Goal: Task Accomplishment & Management: Use online tool/utility

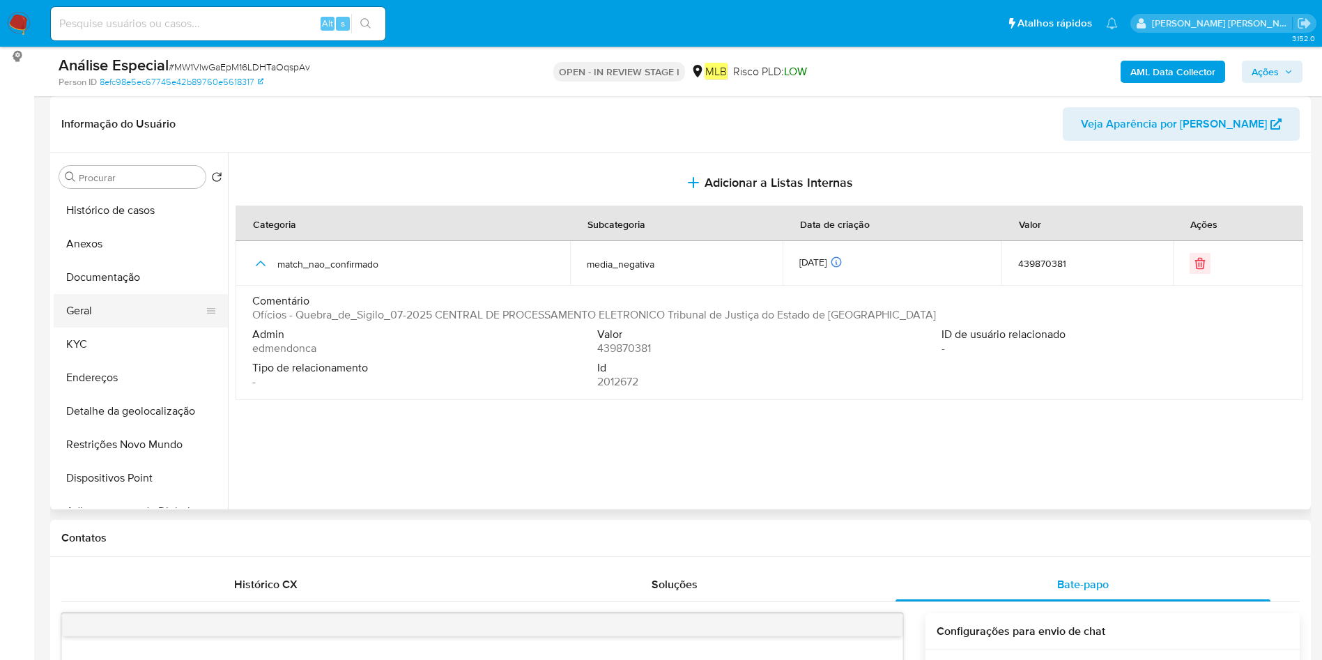
click at [132, 309] on button "Geral" at bounding box center [135, 310] width 163 height 33
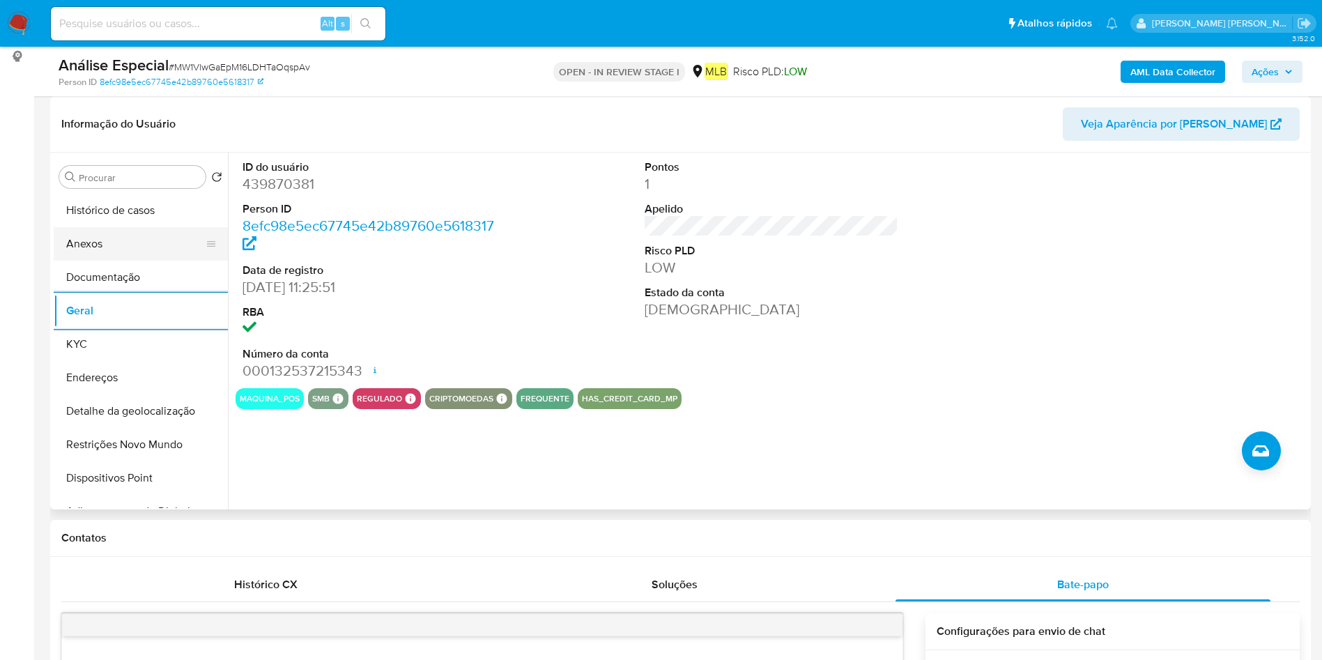
click at [148, 231] on button "Anexos" at bounding box center [135, 243] width 163 height 33
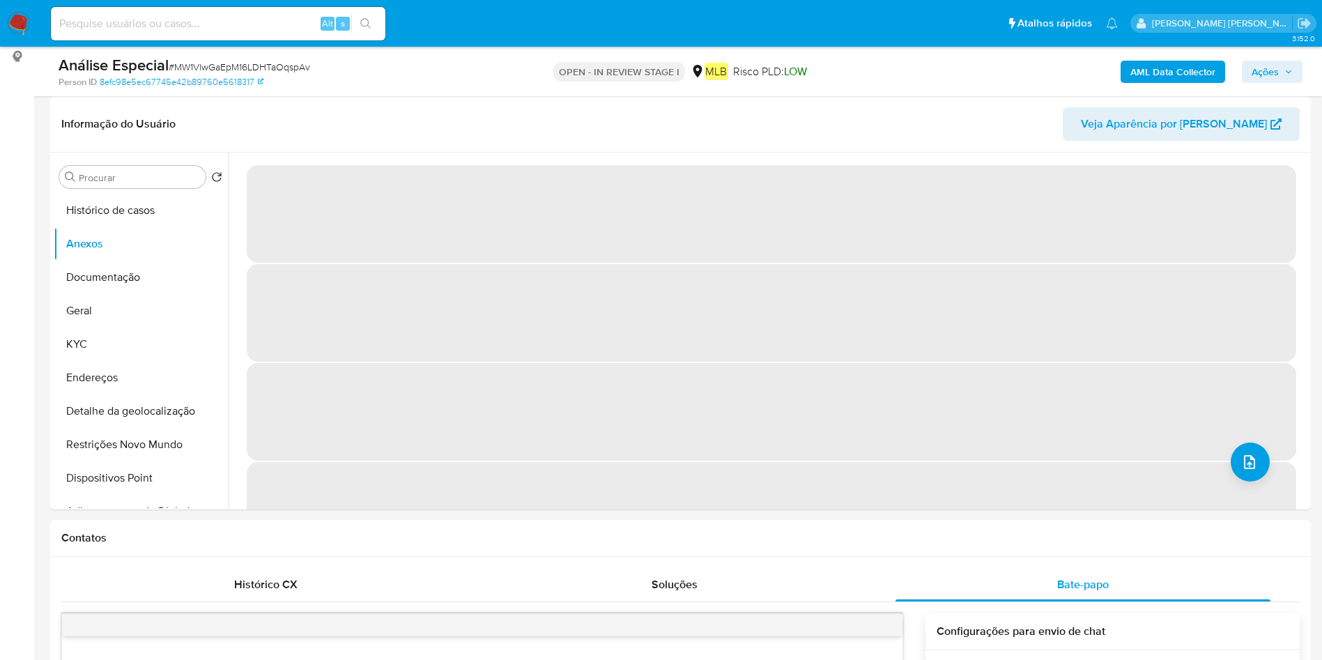
click at [1170, 71] on b "AML Data Collector" at bounding box center [1173, 72] width 85 height 22
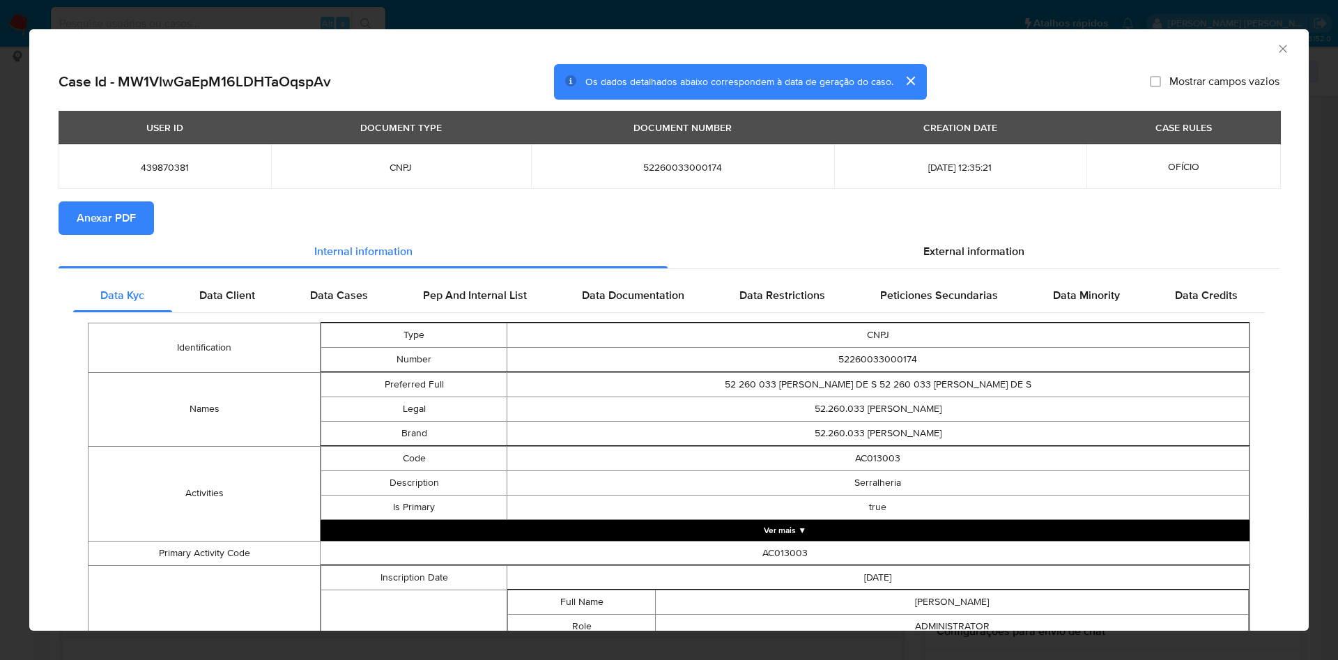
click at [1276, 48] on icon "Fechar a janela" at bounding box center [1283, 49] width 14 height 14
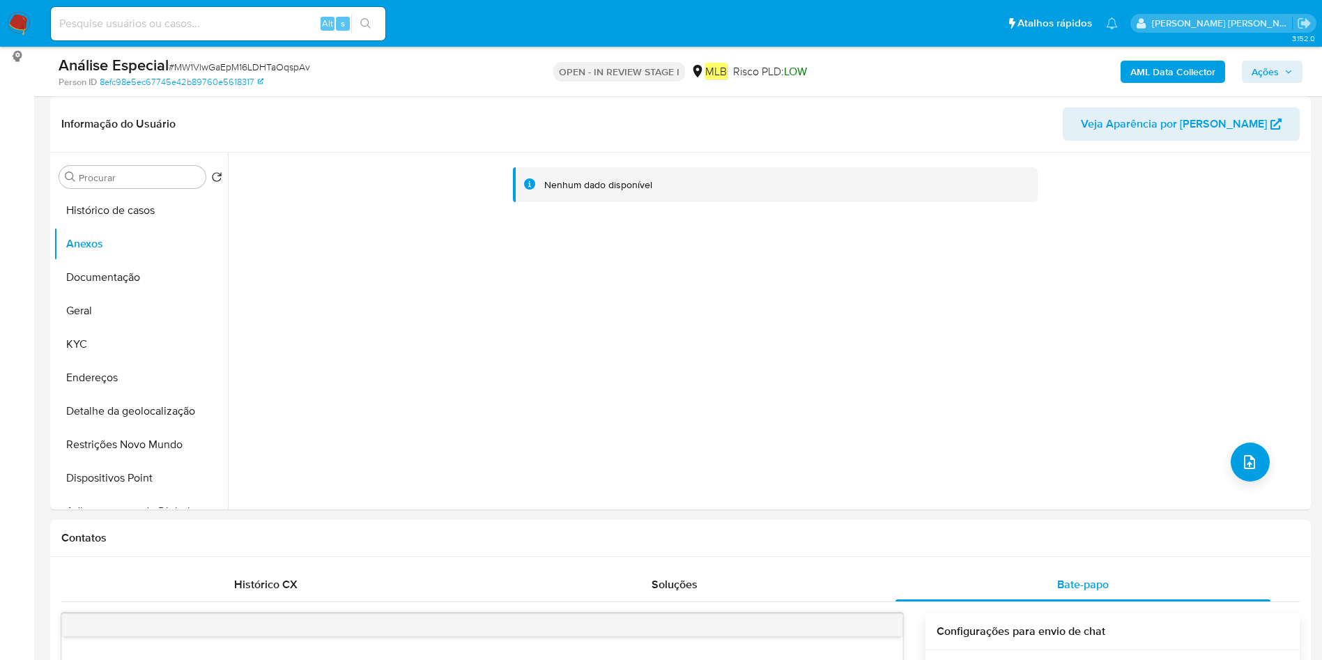
click at [1168, 75] on b "AML Data Collector" at bounding box center [1173, 72] width 85 height 22
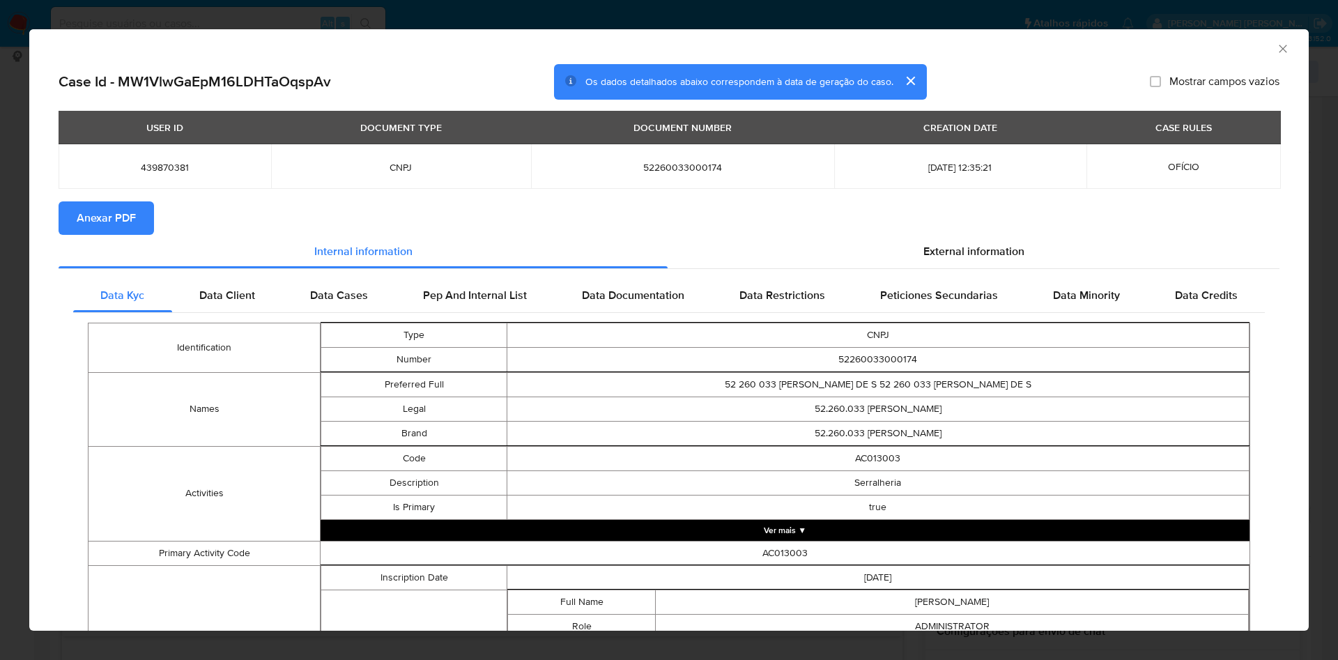
drag, startPoint x: 118, startPoint y: 220, endPoint x: 125, endPoint y: 221, distance: 7.8
click at [122, 222] on span "Anexar PDF" at bounding box center [106, 218] width 59 height 31
click at [1276, 46] on icon "Fechar a janela" at bounding box center [1283, 49] width 14 height 14
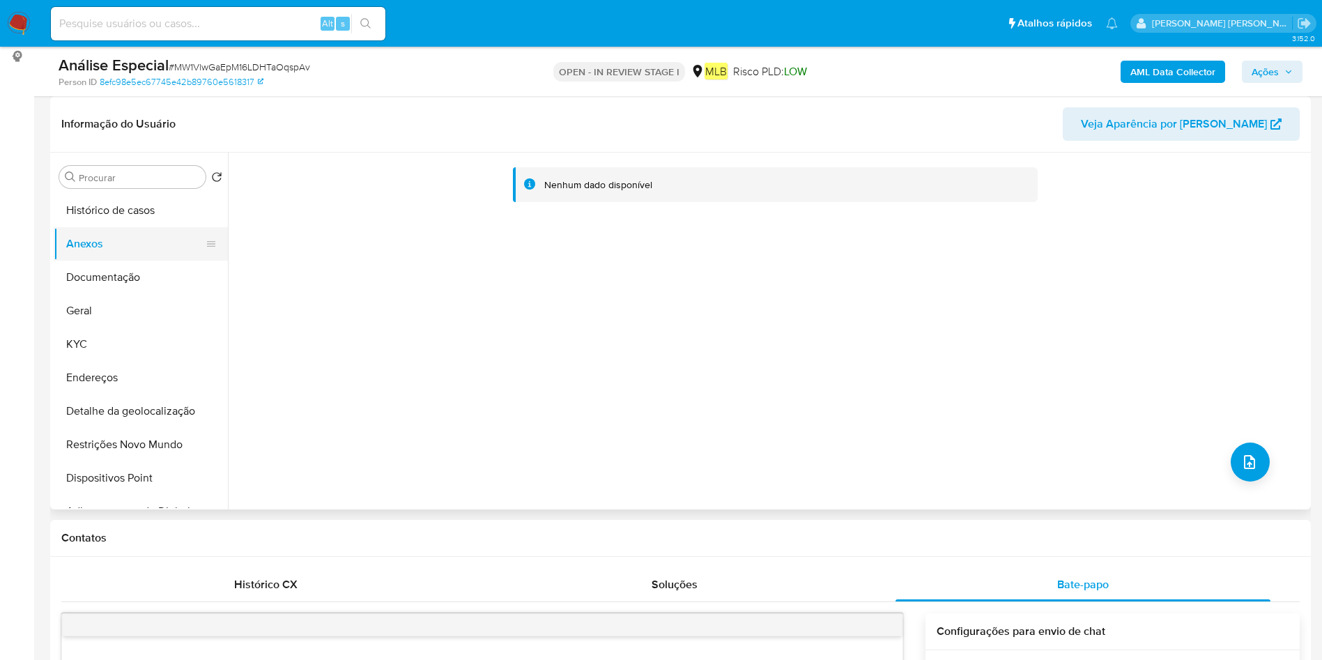
drag, startPoint x: 125, startPoint y: 264, endPoint x: 124, endPoint y: 257, distance: 7.0
click at [125, 258] on ul "Histórico de casos Anexos Documentação Geral KYC Endereços Detalhe da geolocali…" at bounding box center [141, 351] width 174 height 314
click at [128, 267] on button "Documentação" at bounding box center [135, 277] width 163 height 33
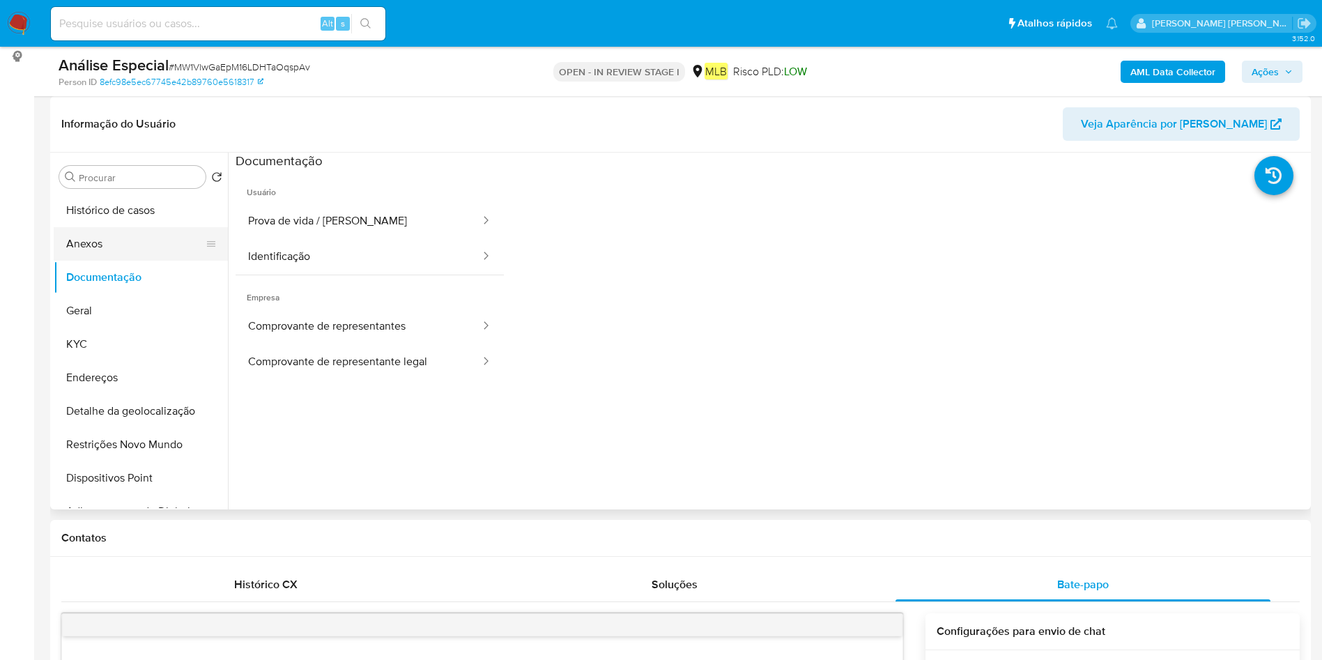
click at [107, 252] on button "Anexos" at bounding box center [135, 243] width 163 height 33
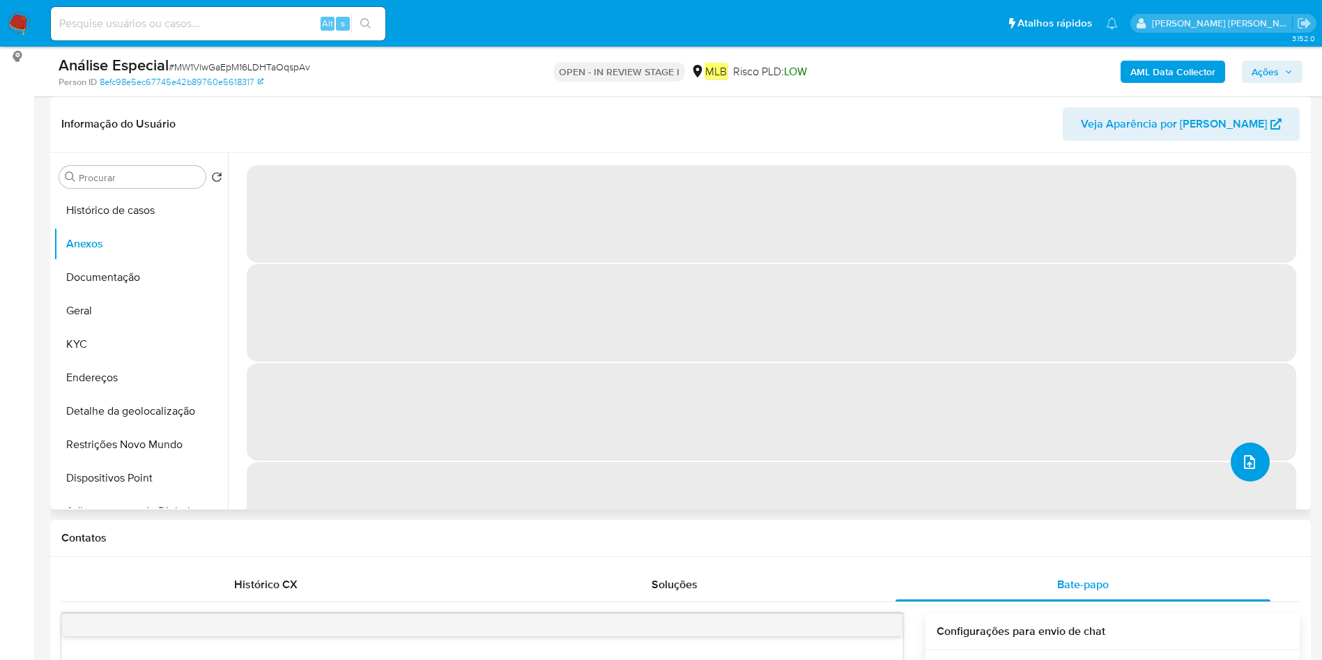
click at [1257, 464] on button "upload-file" at bounding box center [1250, 462] width 39 height 39
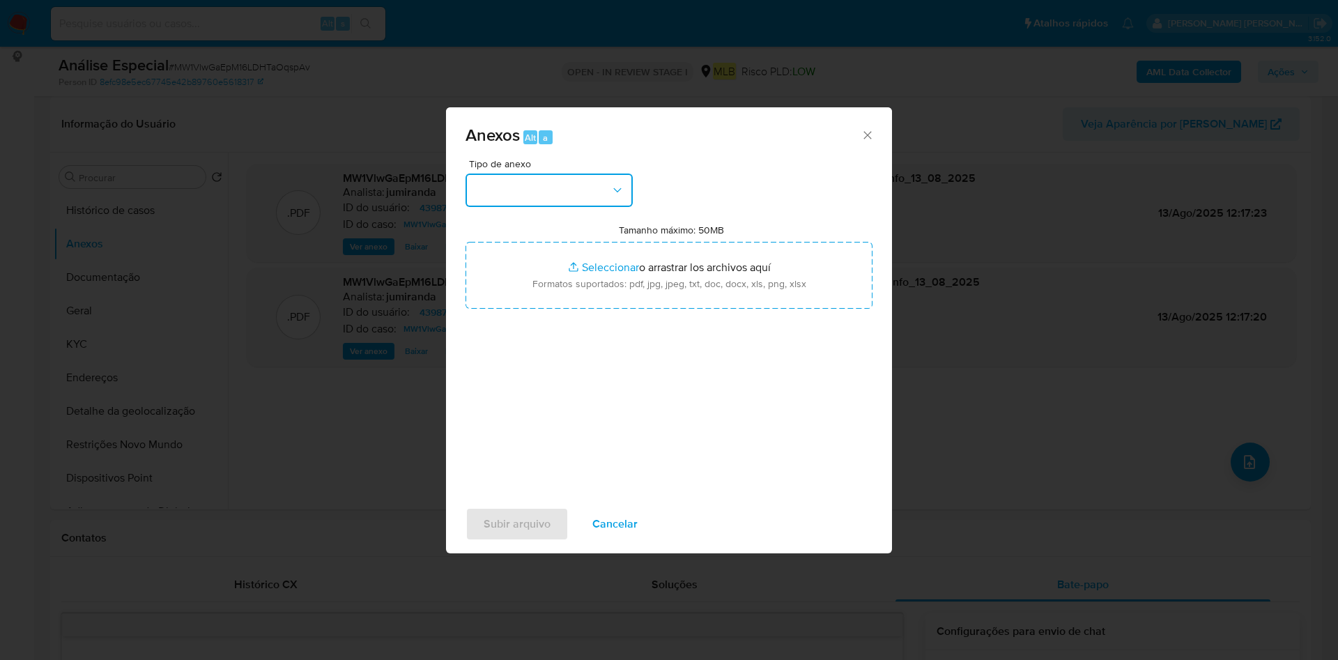
click at [609, 184] on button "button" at bounding box center [549, 190] width 167 height 33
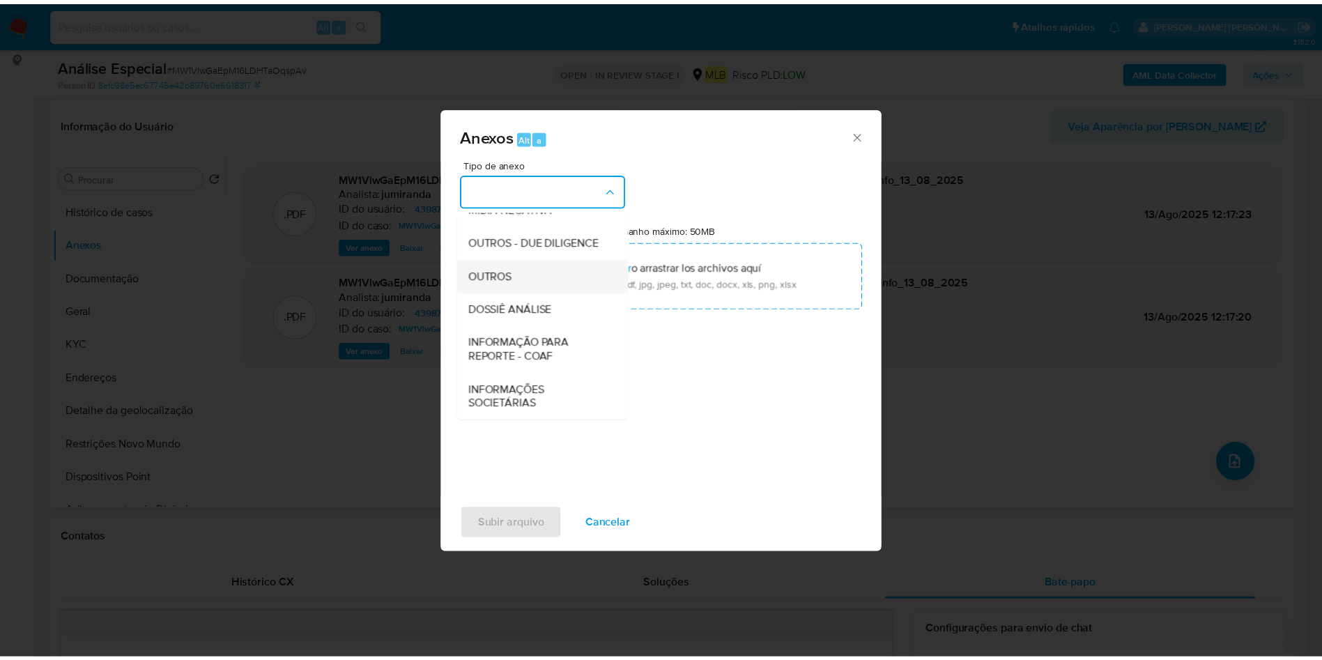
scroll to position [215, 0]
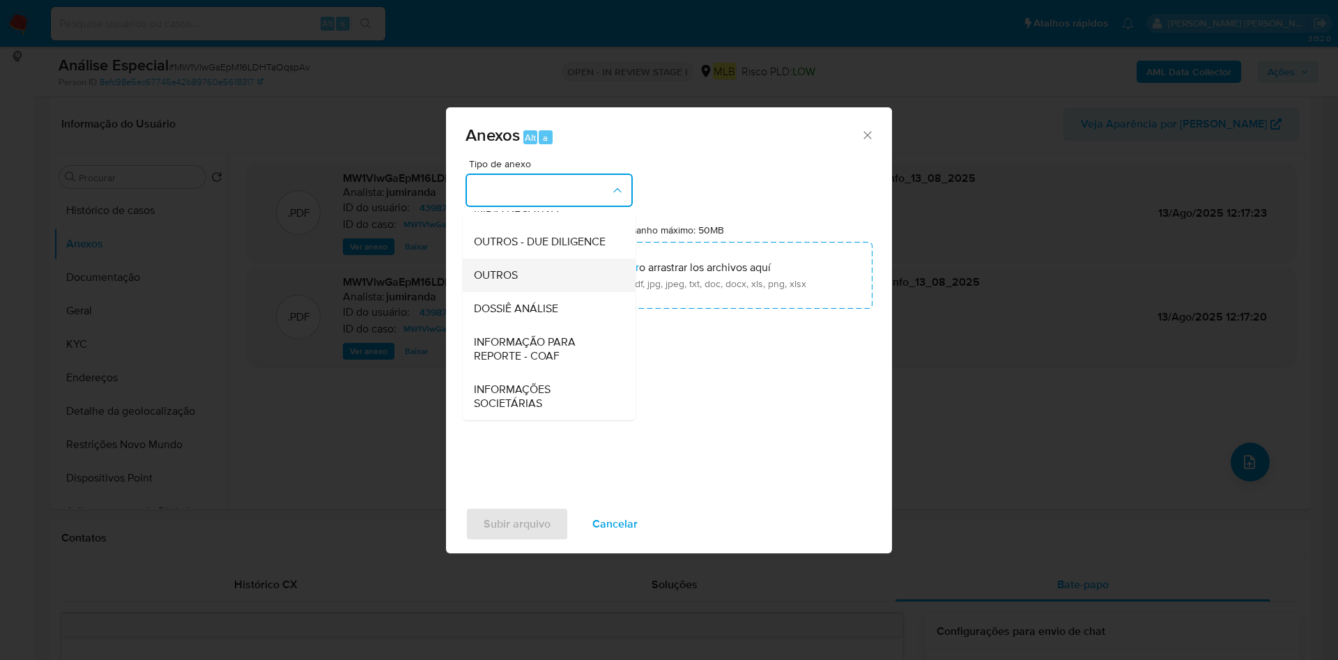
click at [553, 286] on div "OUTROS" at bounding box center [545, 275] width 142 height 33
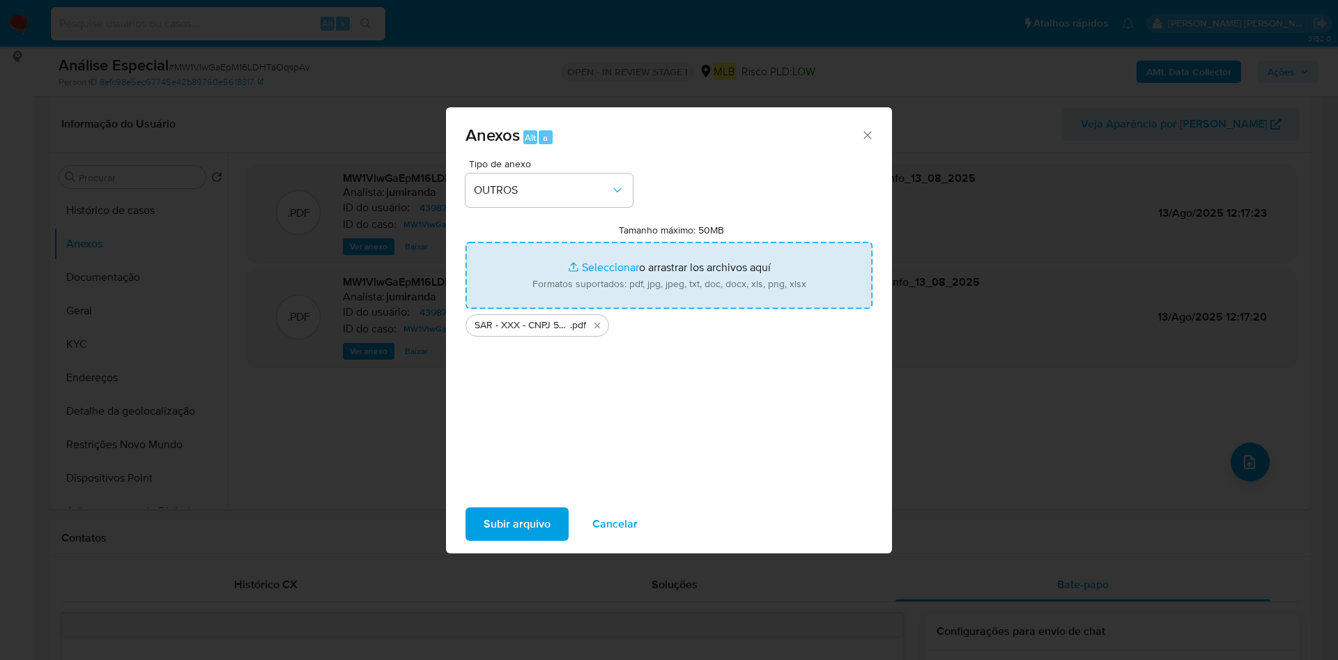
type input "C:\fakepath\Mulan 439870381_2025_08_11_10_58_11.xlsx"
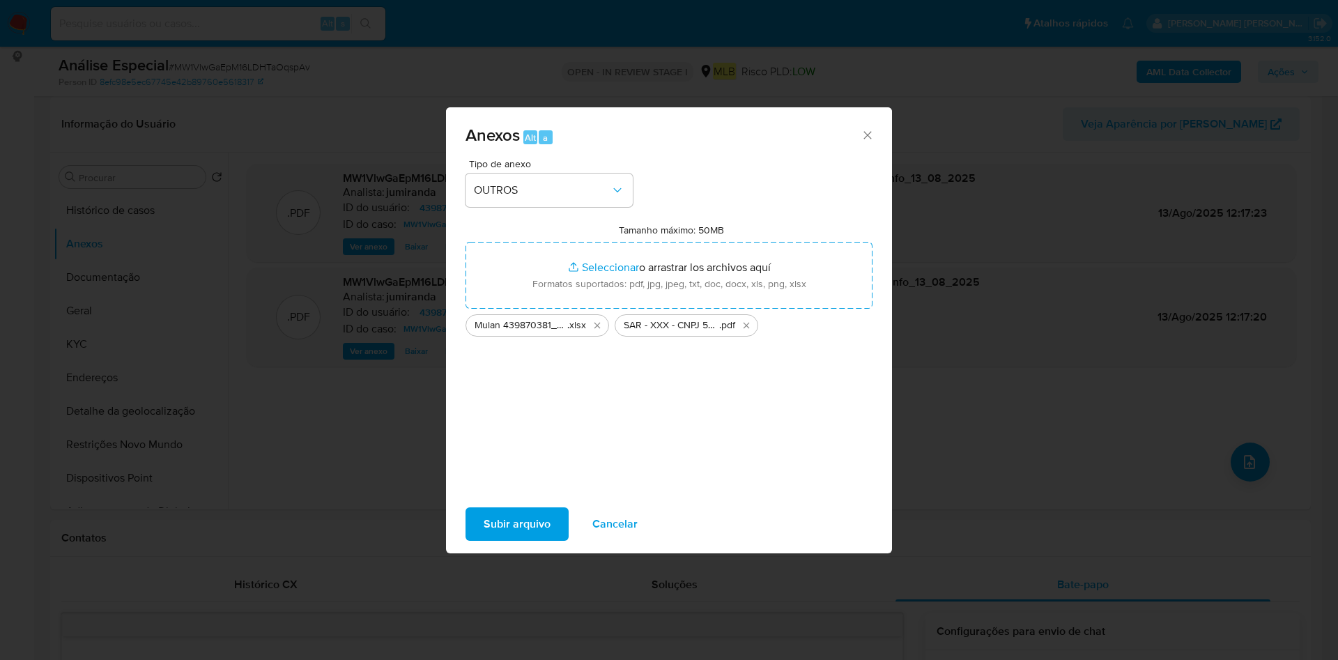
click at [505, 517] on span "Subir arquivo" at bounding box center [517, 524] width 67 height 31
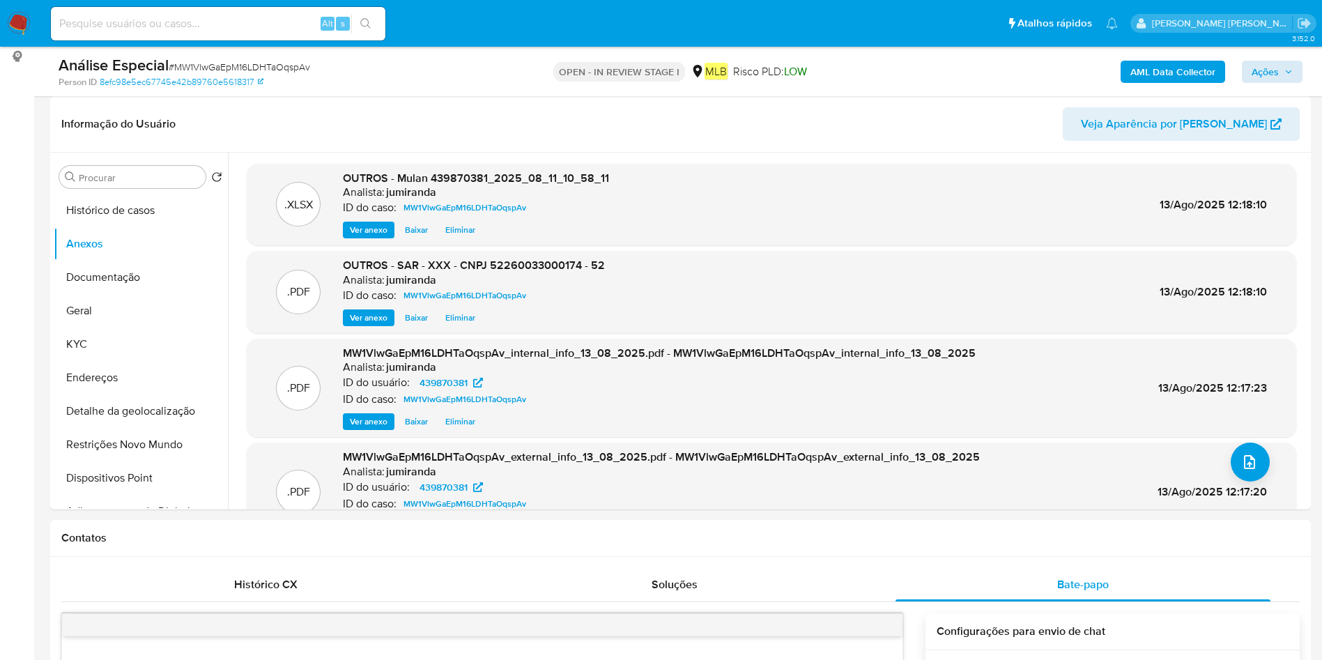
click at [1273, 59] on div "AML Data Collector Ações" at bounding box center [1097, 71] width 411 height 33
click at [1262, 76] on span "Ações" at bounding box center [1265, 72] width 27 height 22
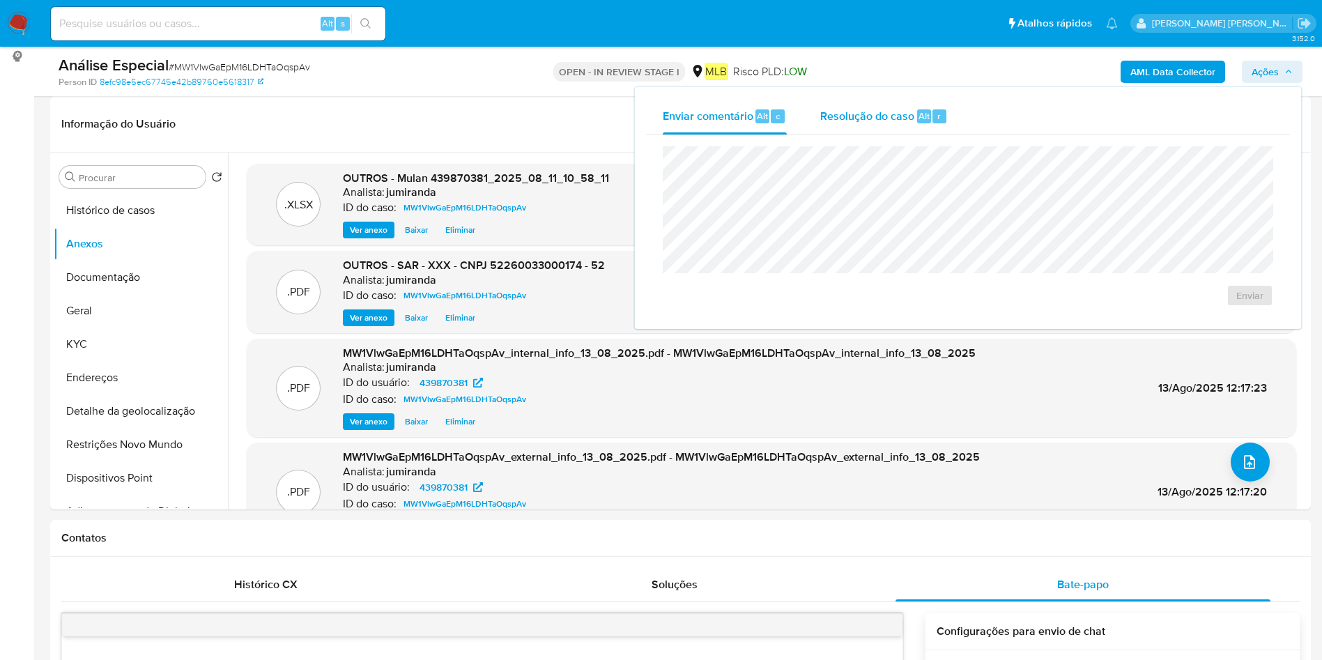
drag, startPoint x: 883, startPoint y: 112, endPoint x: 872, endPoint y: 123, distance: 15.3
click at [883, 111] on span "Resolução do caso" at bounding box center [867, 115] width 94 height 16
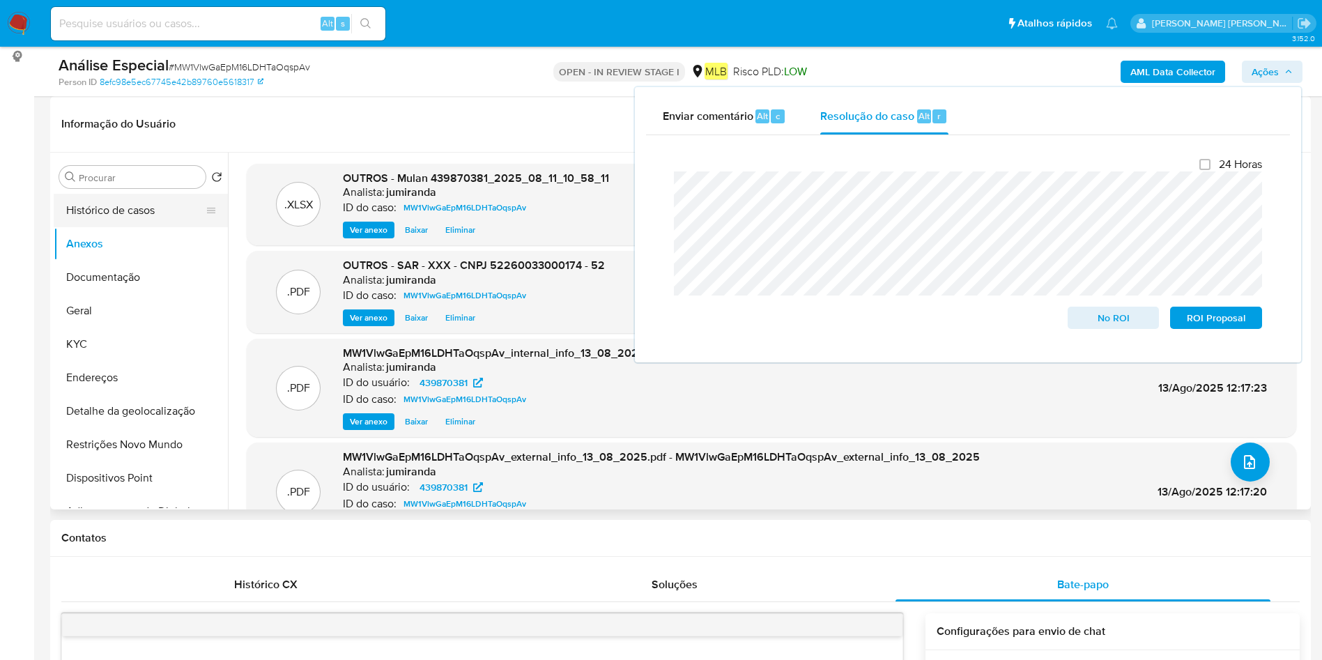
click at [166, 214] on button "Histórico de casos" at bounding box center [135, 210] width 163 height 33
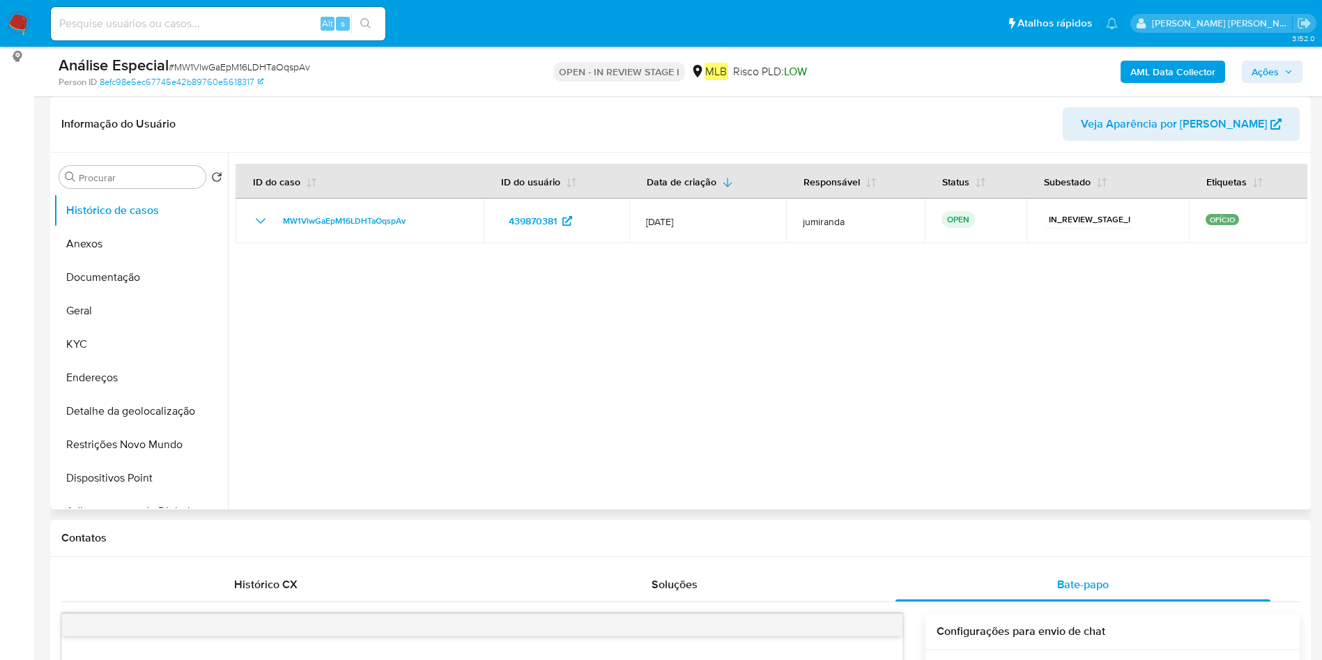
drag, startPoint x: 135, startPoint y: 250, endPoint x: 316, endPoint y: 265, distance: 181.8
click at [137, 250] on button "Anexos" at bounding box center [141, 243] width 174 height 33
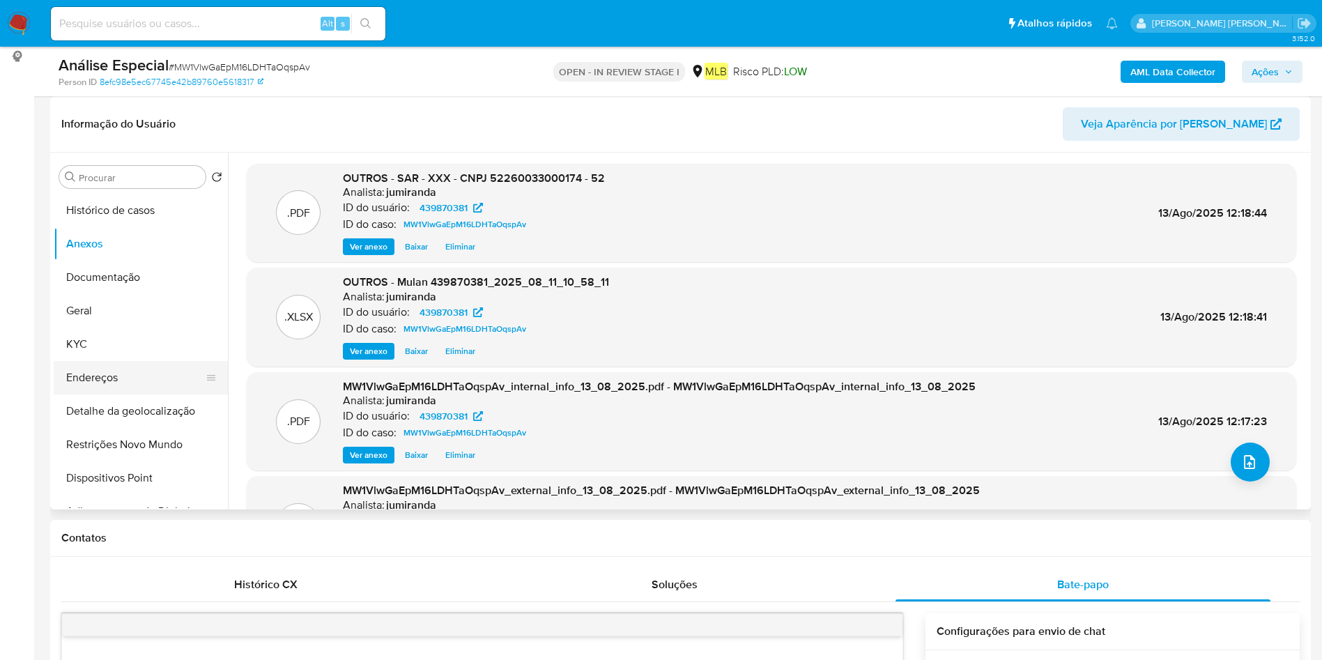
click at [130, 372] on button "Endereços" at bounding box center [135, 377] width 163 height 33
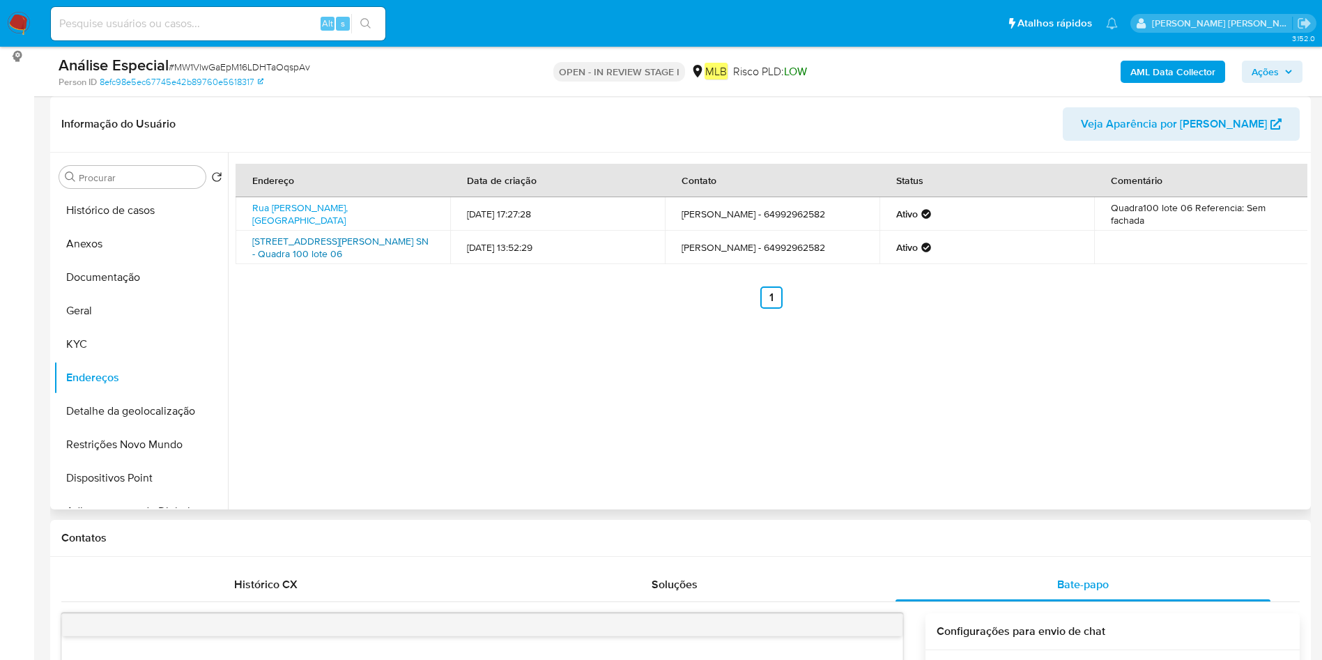
drag, startPoint x: 246, startPoint y: 231, endPoint x: 321, endPoint y: 249, distance: 77.4
click at [321, 249] on td "[STREET_ADDRESS][PERSON_NAME] SN - Quadra 100 lote 06" at bounding box center [343, 247] width 215 height 33
copy link "[STREET_ADDRESS][PERSON_NAME]"
click at [95, 235] on button "Anexos" at bounding box center [135, 243] width 163 height 33
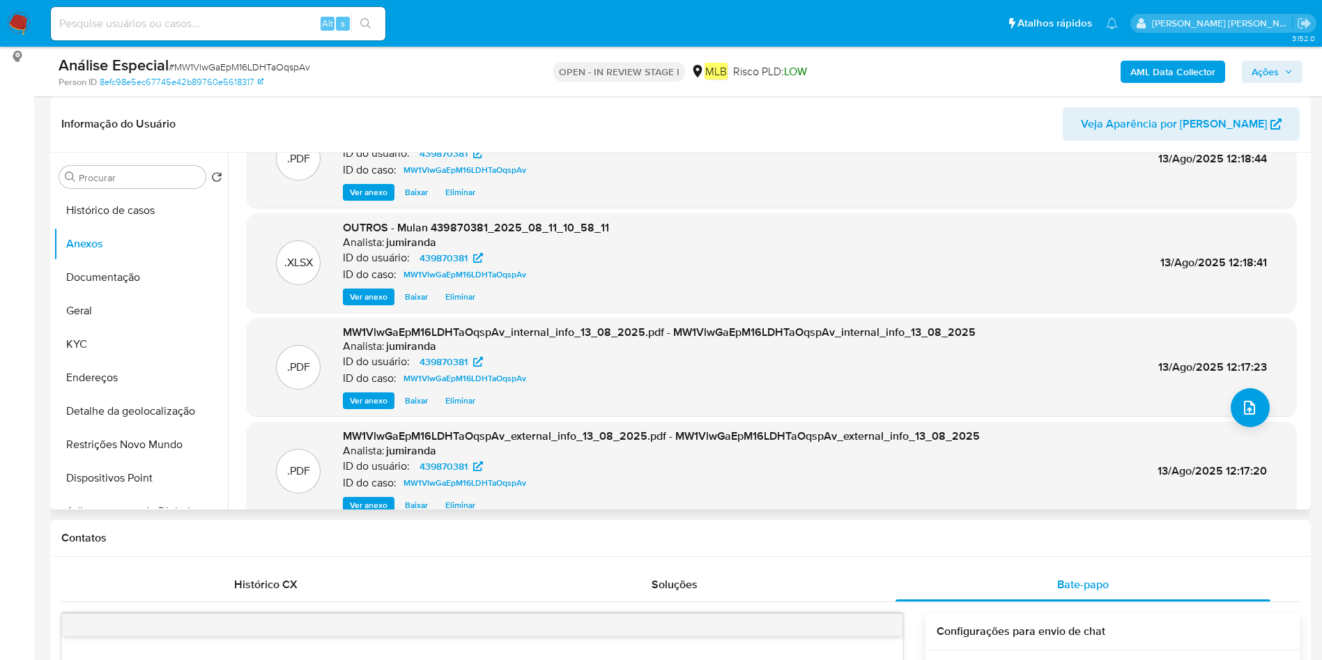
scroll to position [78, 0]
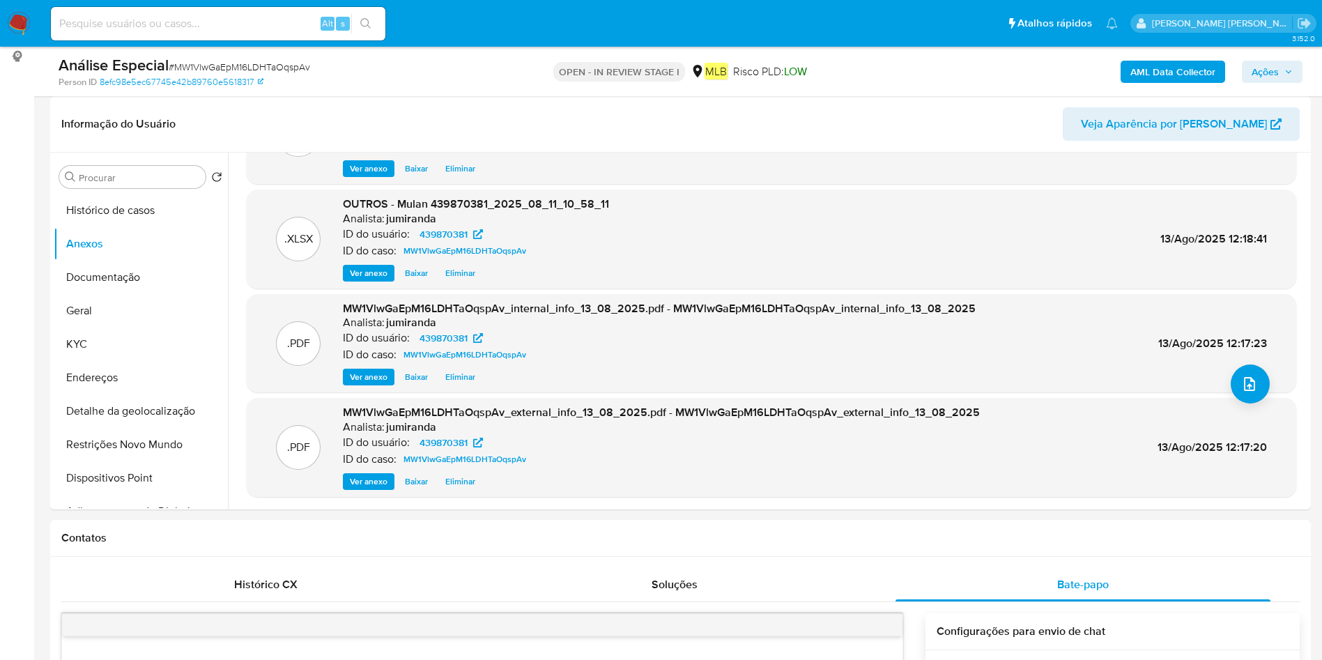
click at [1275, 67] on span "Ações" at bounding box center [1265, 72] width 27 height 22
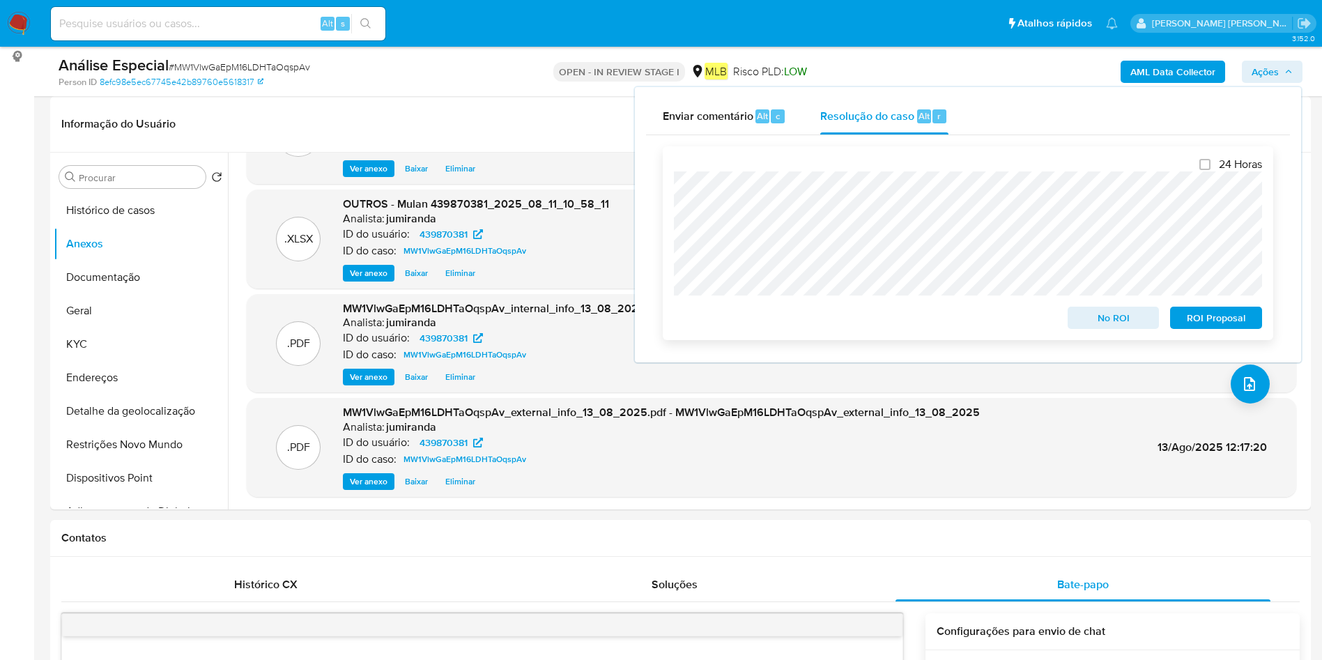
click at [1237, 314] on span "ROI Proposal" at bounding box center [1216, 318] width 72 height 20
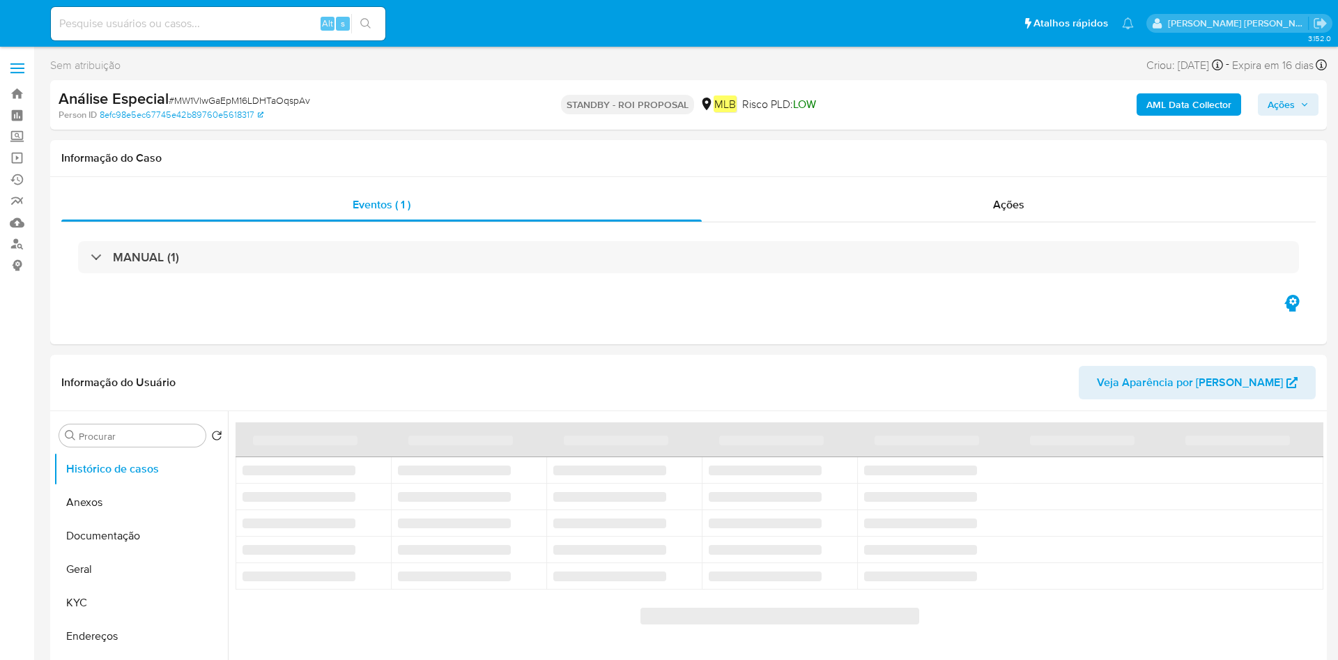
select select "10"
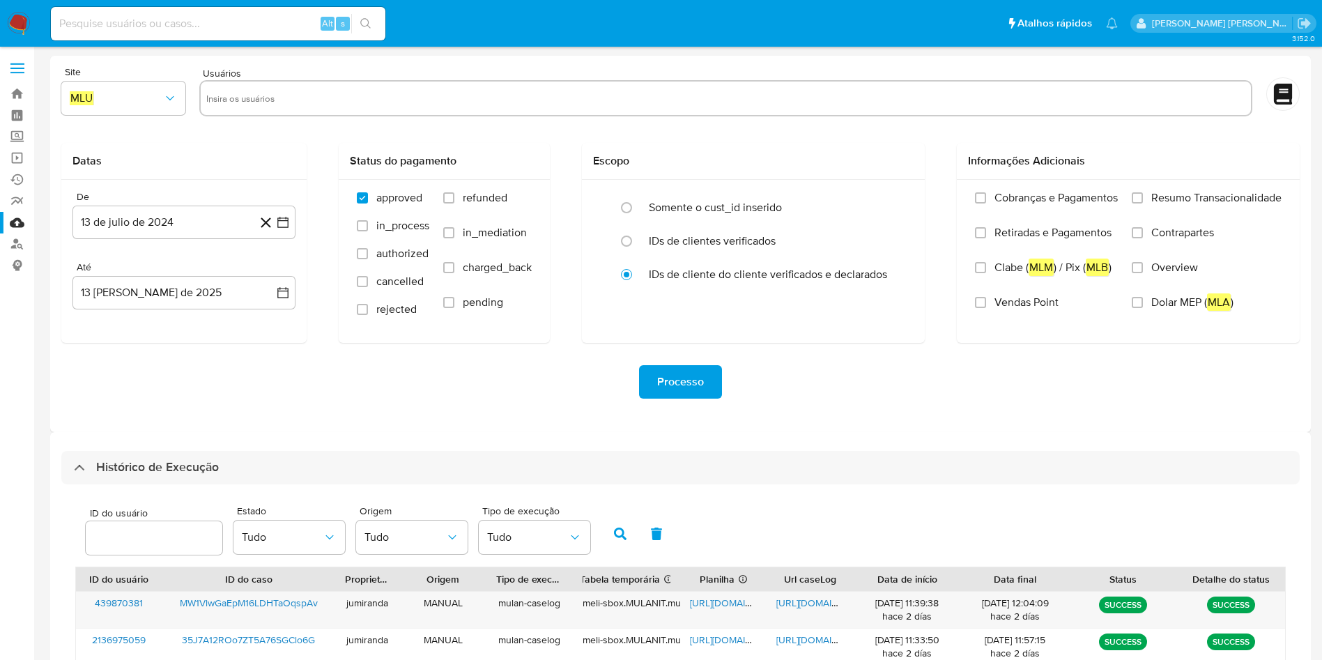
select select "10"
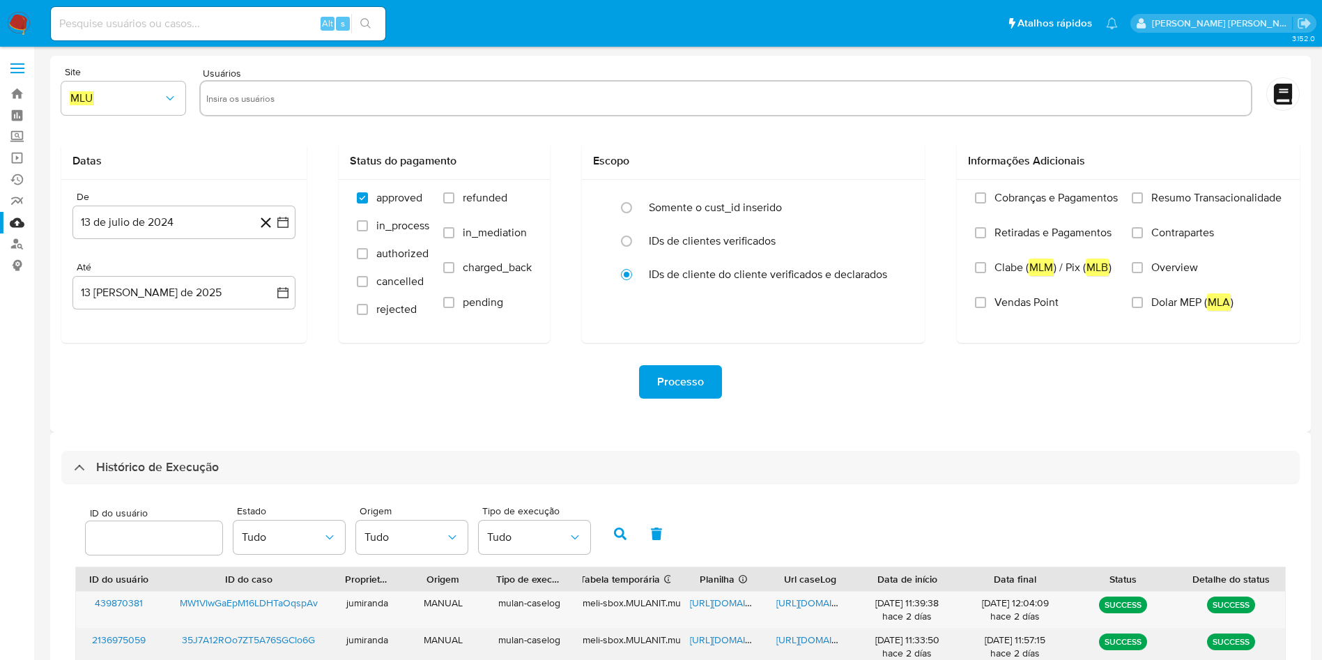
scroll to position [379, 0]
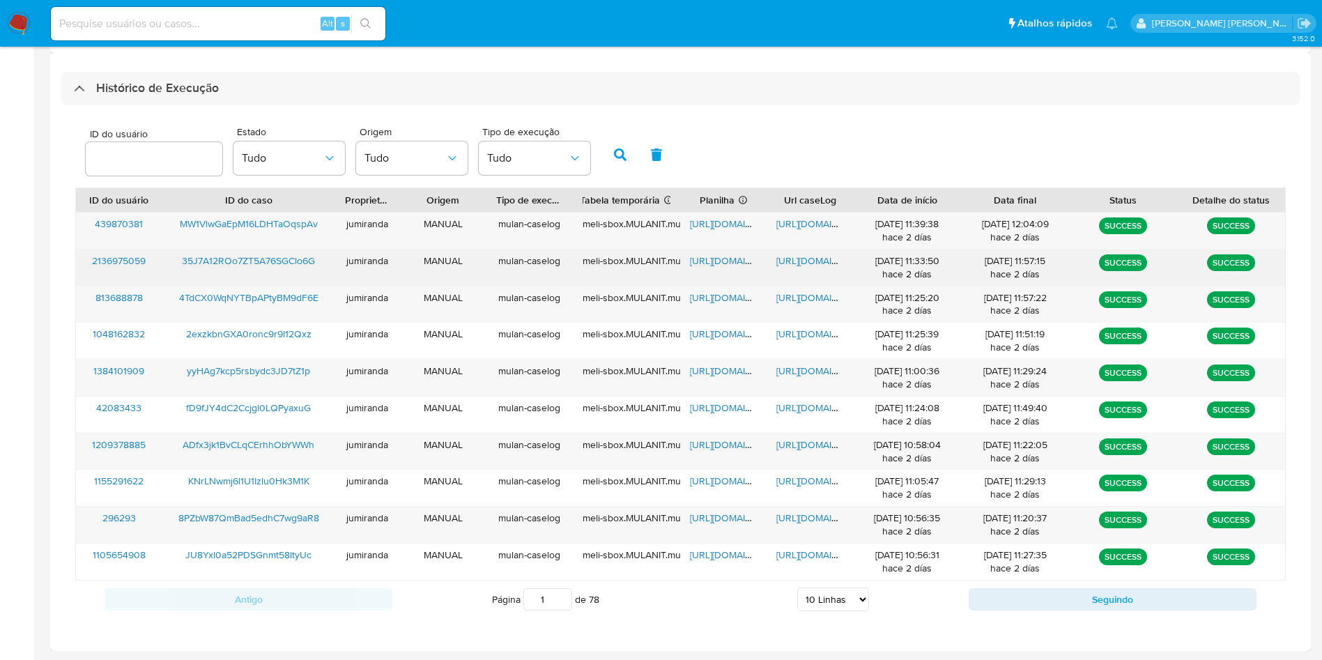
drag, startPoint x: 720, startPoint y: 270, endPoint x: 727, endPoint y: 263, distance: 9.9
click at [721, 270] on div "https://docs.google.com/spreadsheets/d/1Tb_NVOIiX5-Mn8YvVcNBjq3v9KeaqBa3238N8UA…" at bounding box center [723, 268] width 86 height 36
click at [727, 263] on span "https://docs.google.com/spreadsheets/d/1Tb_NVOIiX5-Mn8YvVcNBjq3v9KeaqBa3238N8UA…" at bounding box center [738, 261] width 96 height 14
click at [791, 256] on span "https://docs.google.com/document/d/1oOIb_x4rs2N7xtXRUggYmCWcV0IMeij9HMt78wOtSC8…" at bounding box center [824, 261] width 96 height 14
drag, startPoint x: 276, startPoint y: 254, endPoint x: 330, endPoint y: 193, distance: 81.5
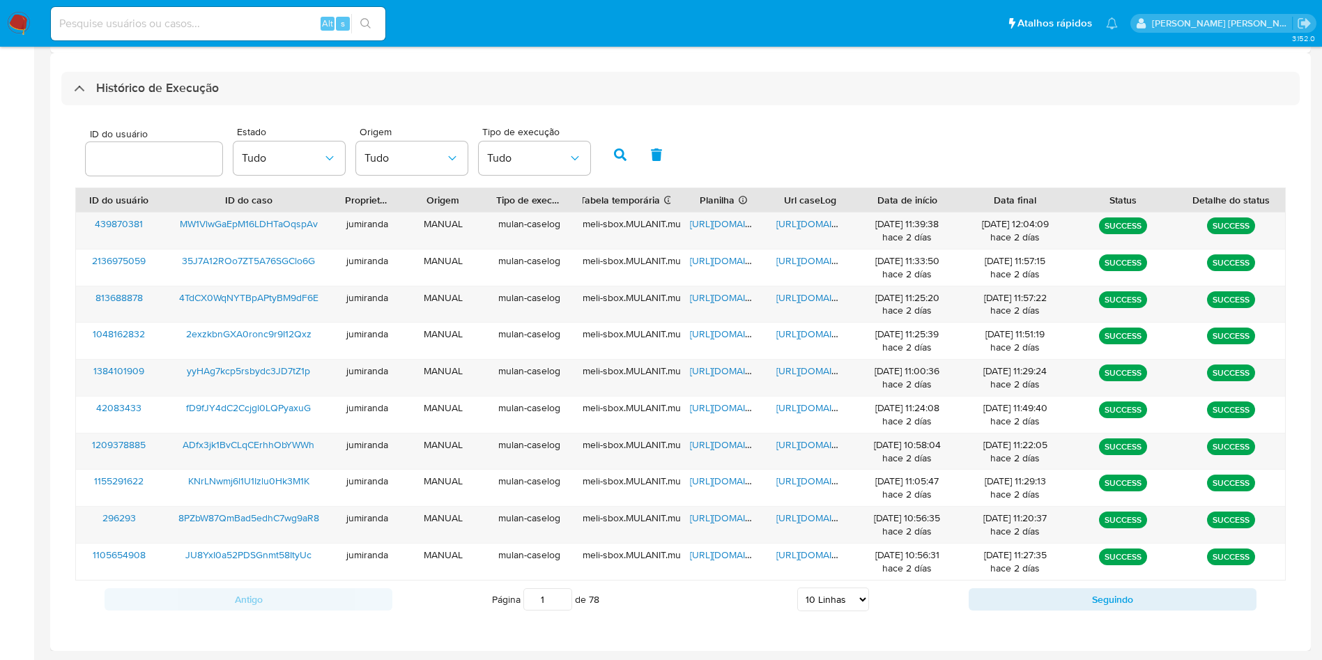
click at [277, 254] on span "35J7A12ROo7ZT5A76SGClo6G" at bounding box center [248, 261] width 133 height 14
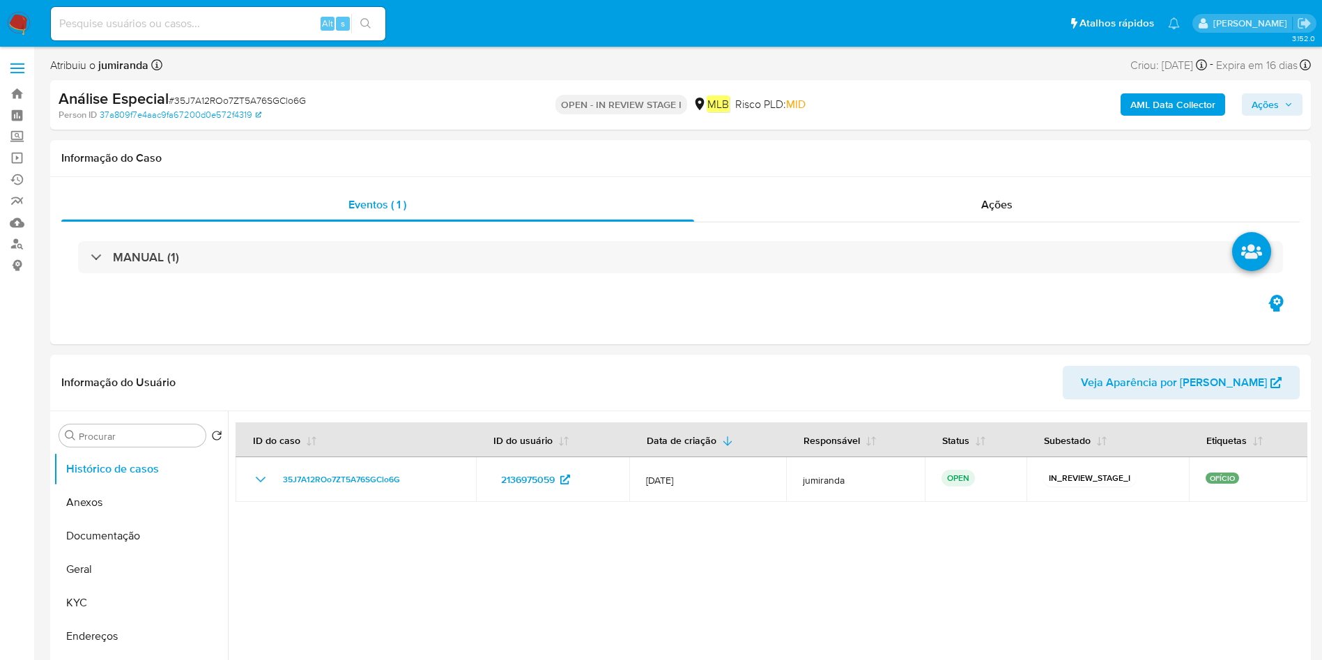
select select "10"
click at [95, 579] on button "Geral" at bounding box center [135, 569] width 163 height 33
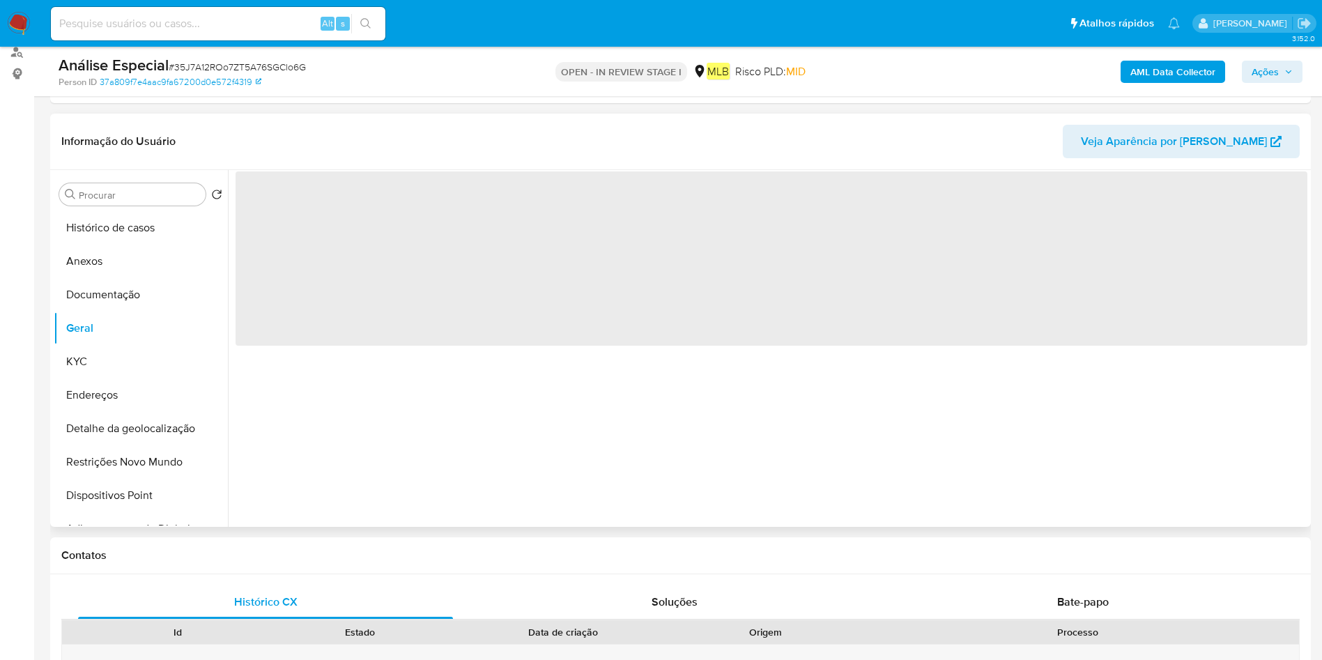
scroll to position [209, 0]
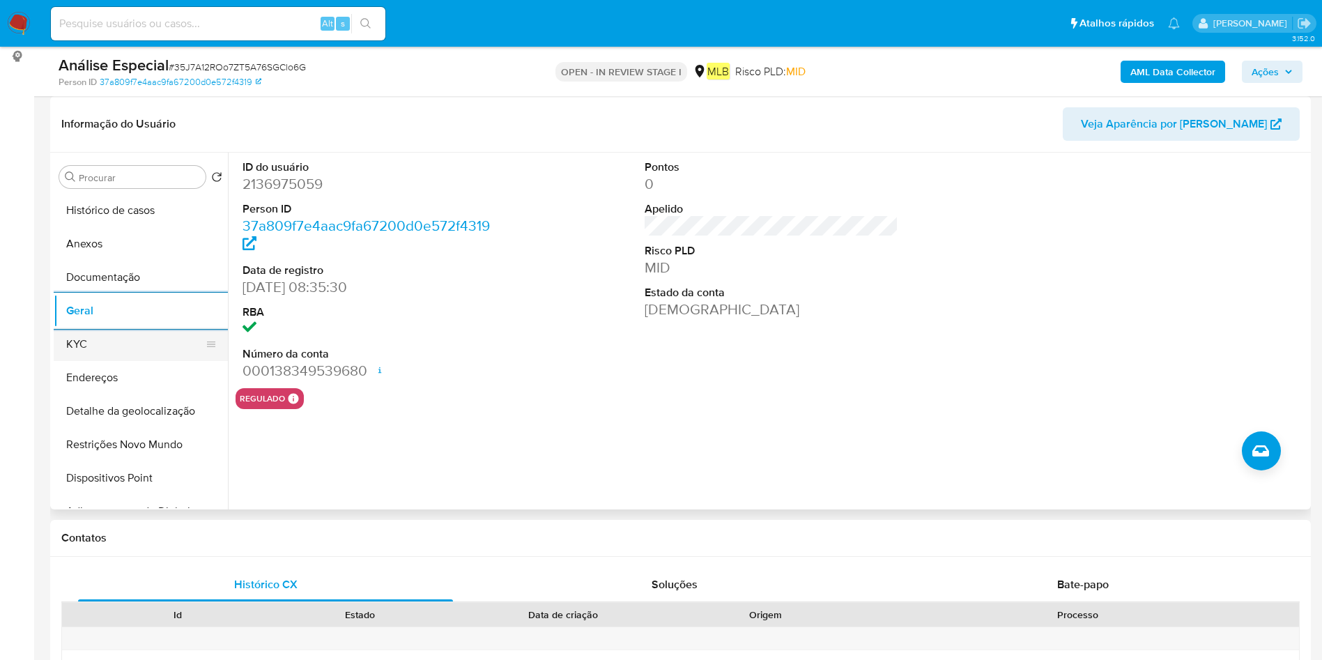
click at [126, 342] on button "KYC" at bounding box center [135, 344] width 163 height 33
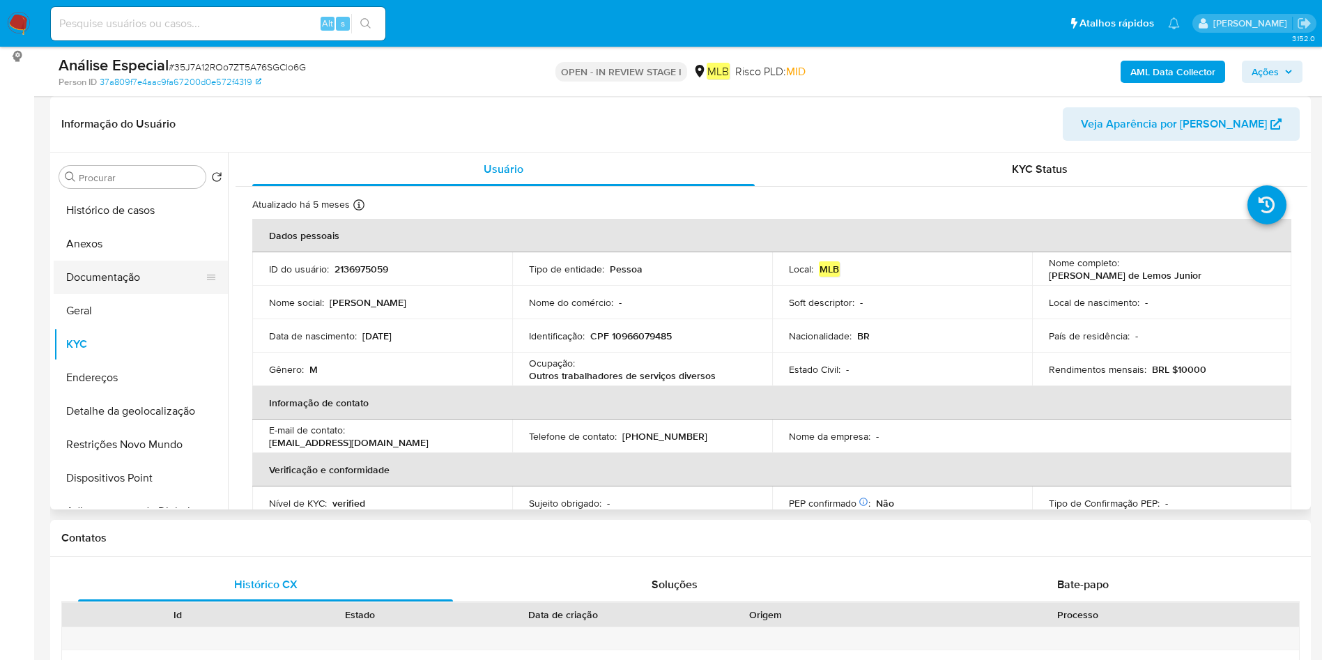
click at [135, 275] on button "Documentação" at bounding box center [135, 277] width 163 height 33
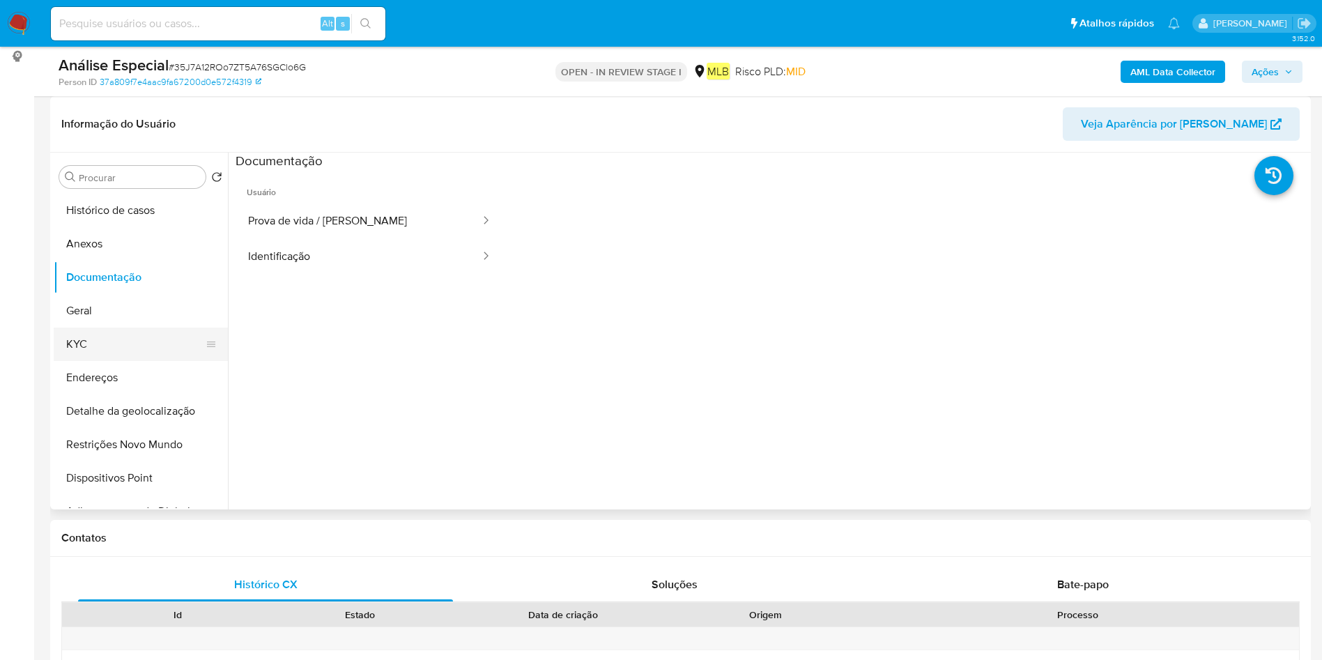
click at [100, 336] on button "KYC" at bounding box center [135, 344] width 163 height 33
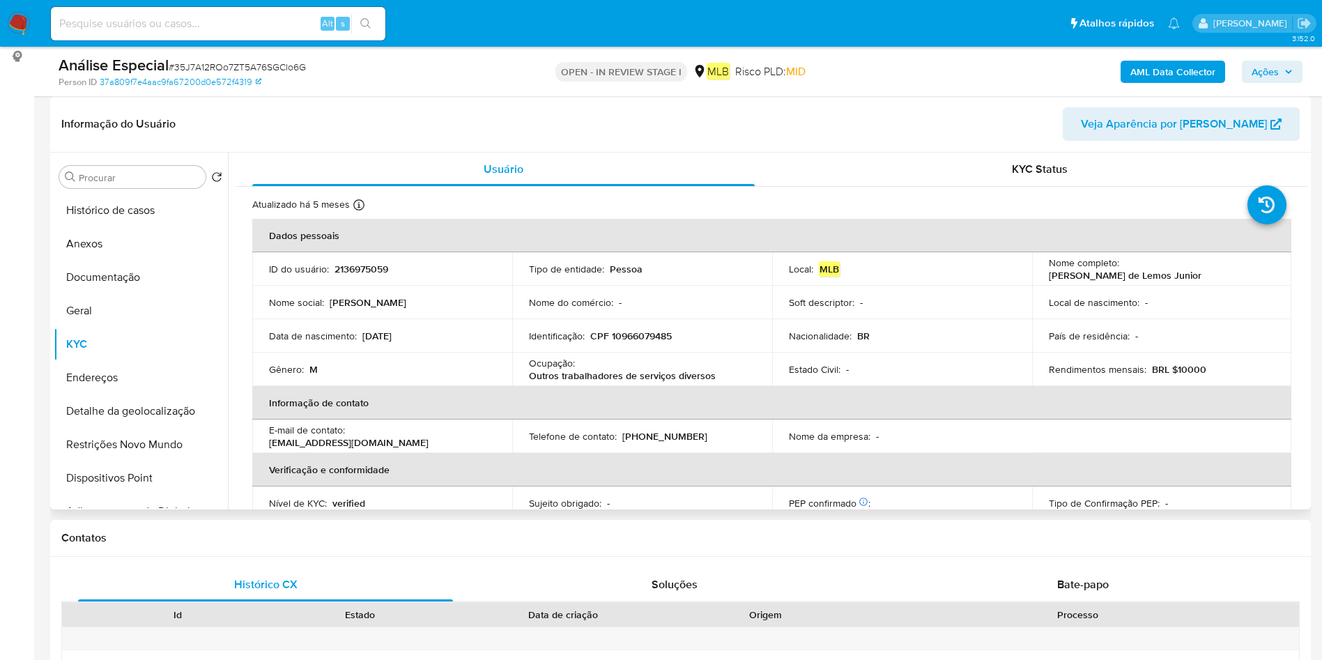
click at [643, 378] on p "Outros trabalhadores de serviços diversos" at bounding box center [622, 375] width 187 height 13
copy div "Ocupação : Outros trabalhadores de serviços diversos"
